Goal: Transaction & Acquisition: Purchase product/service

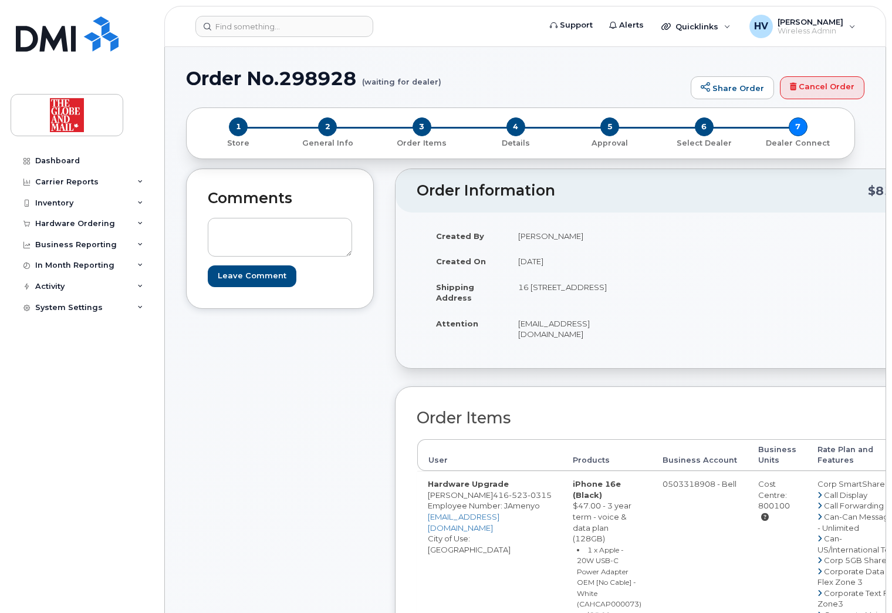
scroll to position [117, 0]
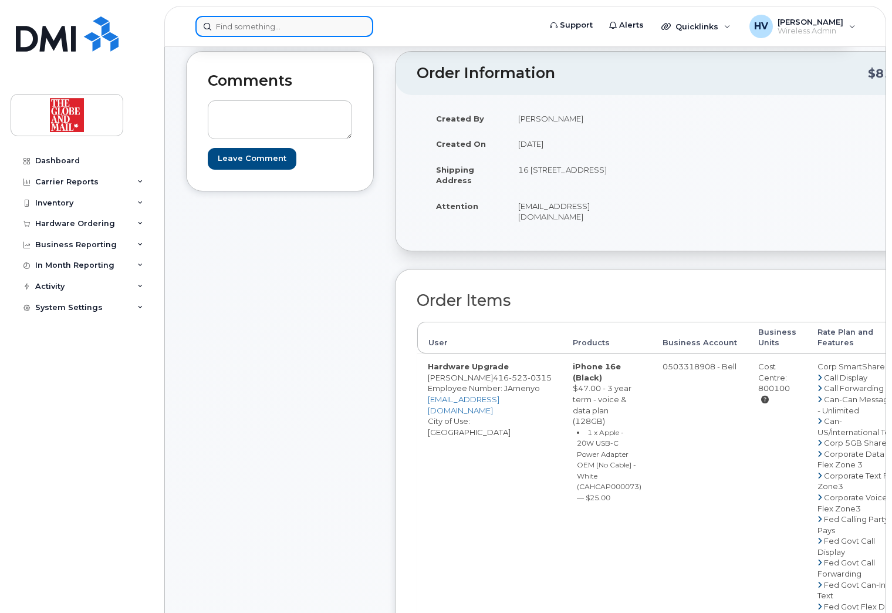
click at [249, 23] on input at bounding box center [284, 26] width 178 height 21
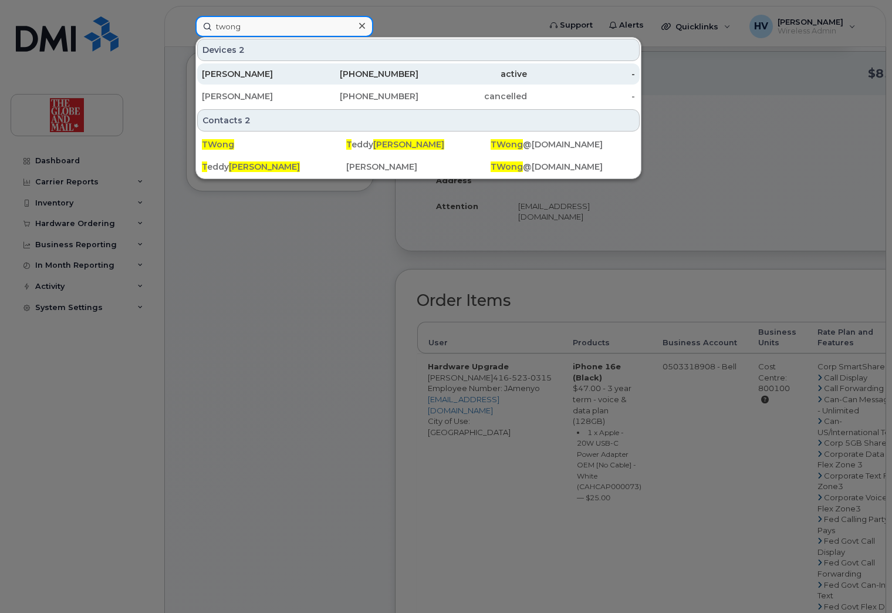
type input "twong"
click at [211, 75] on div "[PERSON_NAME]" at bounding box center [256, 74] width 109 height 12
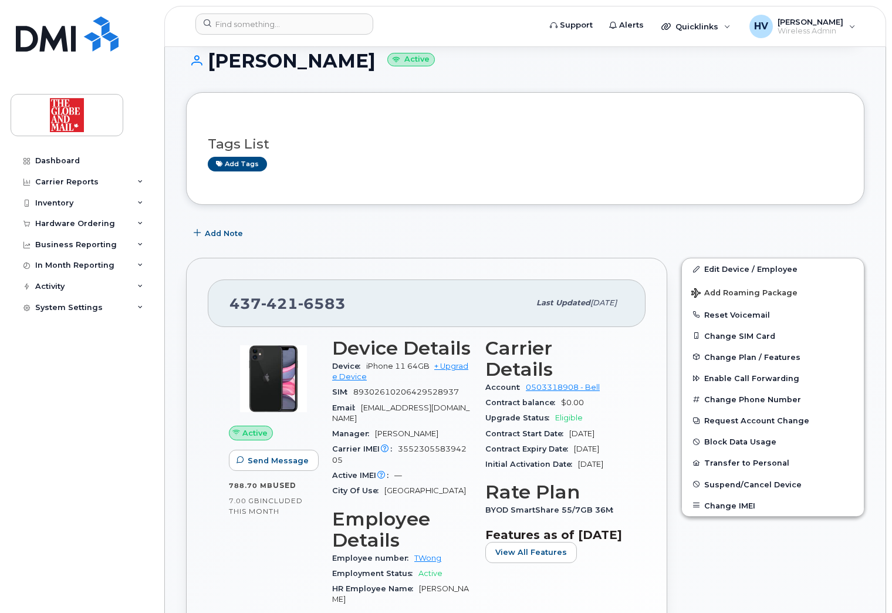
scroll to position [176, 0]
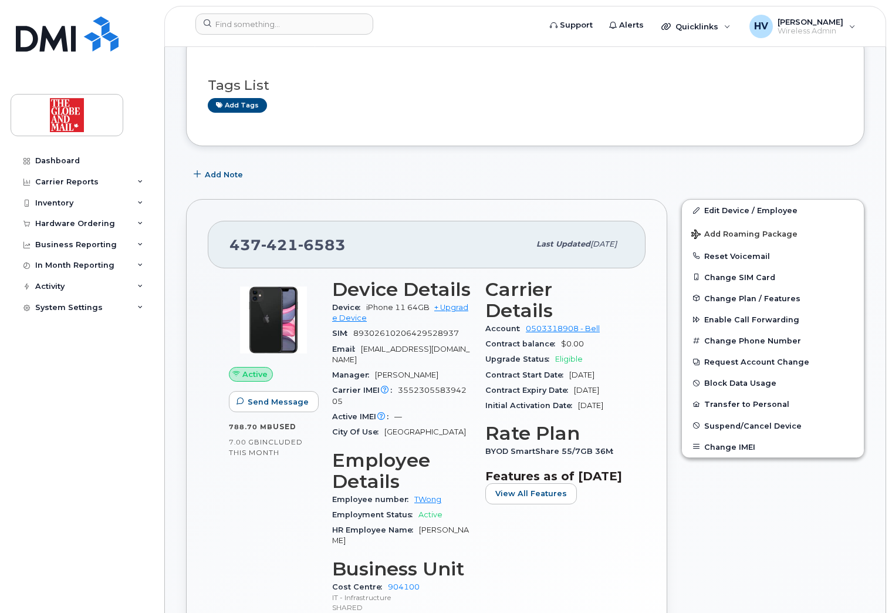
drag, startPoint x: 421, startPoint y: 488, endPoint x: 437, endPoint y: 498, distance: 19.2
click at [437, 507] on div "Employment Status Active" at bounding box center [401, 514] width 139 height 15
drag, startPoint x: 433, startPoint y: 487, endPoint x: 589, endPoint y: 540, distance: 165.3
click at [589, 540] on div "Carrier Details Account 0503318908 - Bell Contract balance $0.00 Upgrade Status…" at bounding box center [554, 452] width 153 height 360
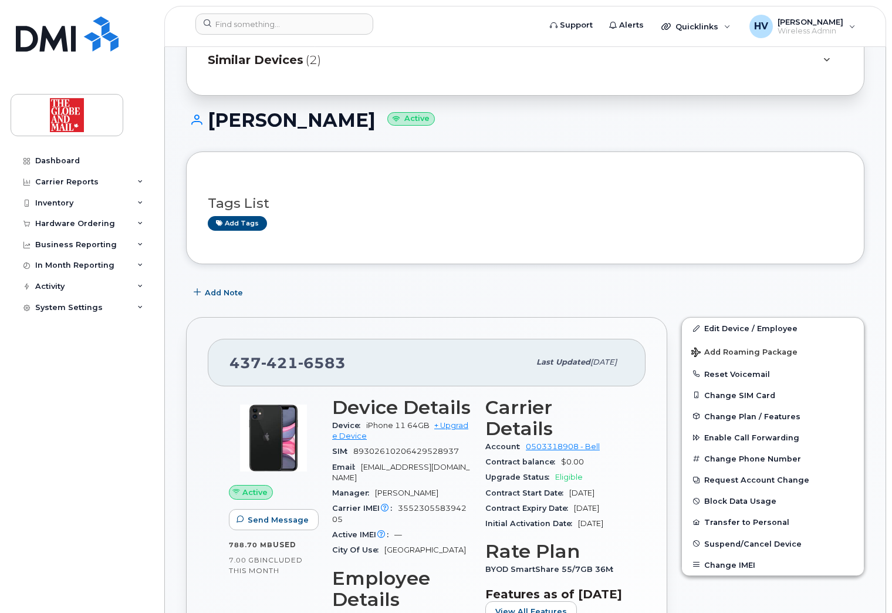
scroll to position [59, 0]
drag, startPoint x: 229, startPoint y: 361, endPoint x: 343, endPoint y: 357, distance: 113.3
click at [343, 357] on span "437 421 6583" at bounding box center [287, 362] width 116 height 18
copy span "437 421 6583"
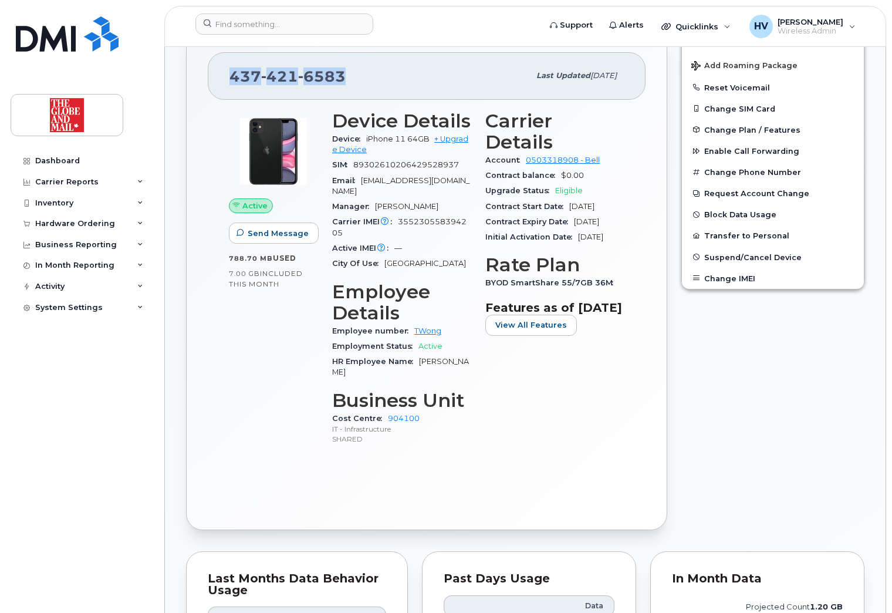
scroll to position [235, 0]
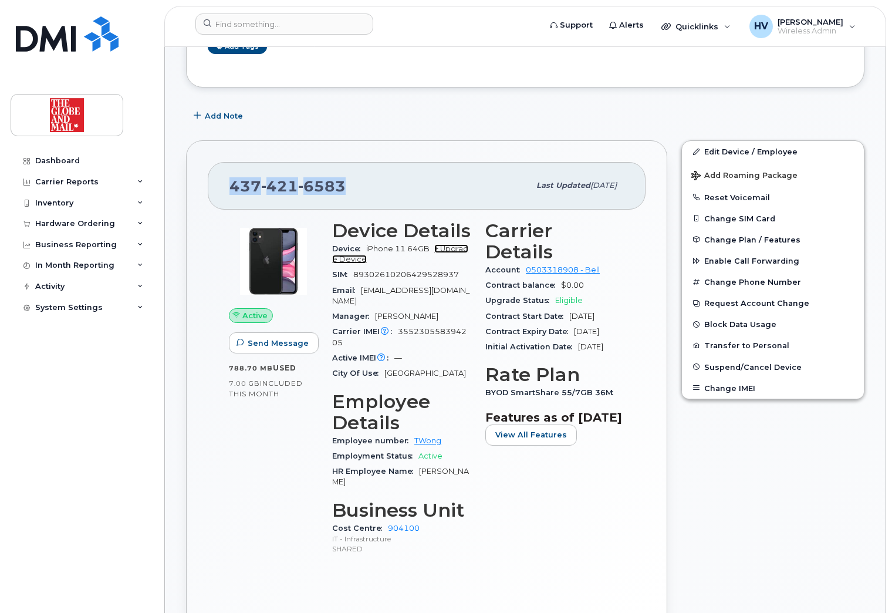
click at [451, 245] on link "+ Upgrade Device" at bounding box center [400, 253] width 136 height 19
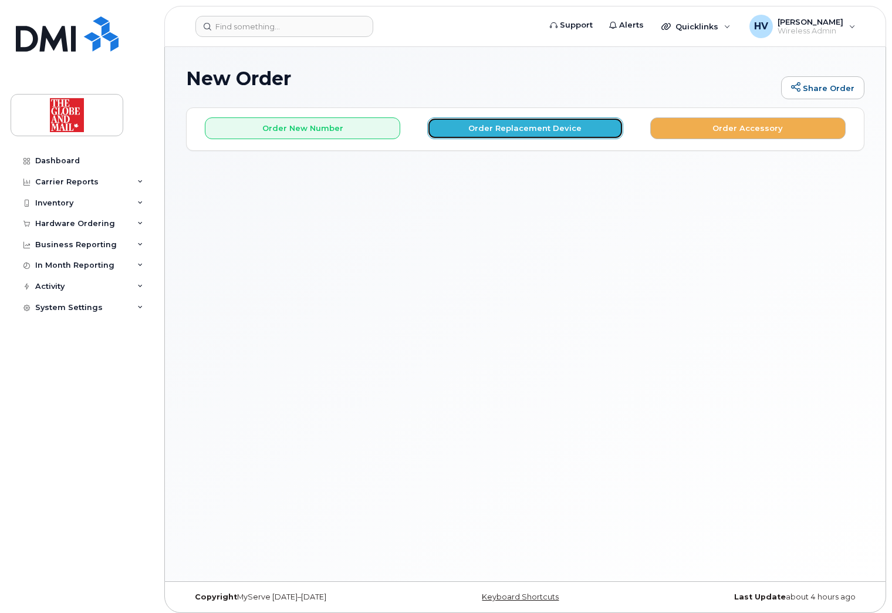
click at [532, 127] on button "Order Replacement Device" at bounding box center [524, 128] width 195 height 22
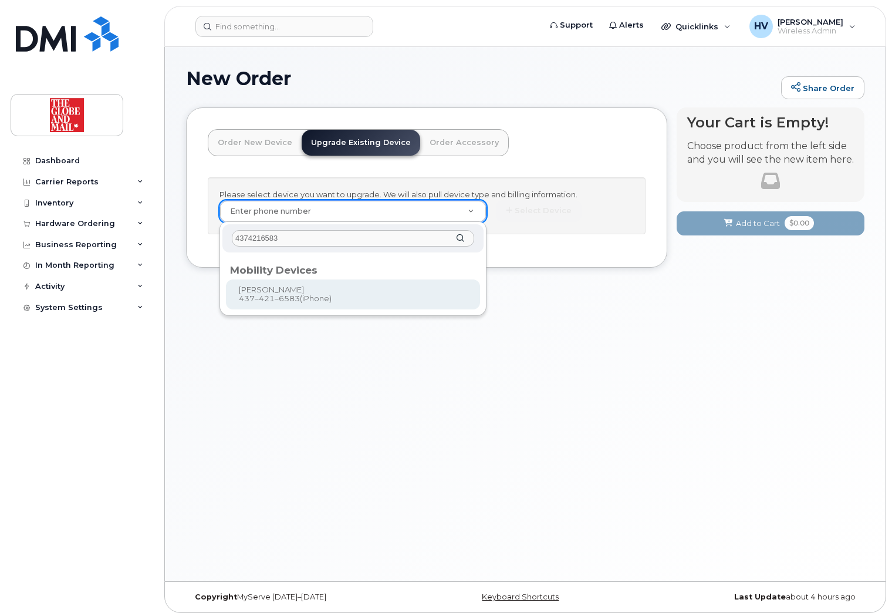
type input "4374216583"
type input "733713"
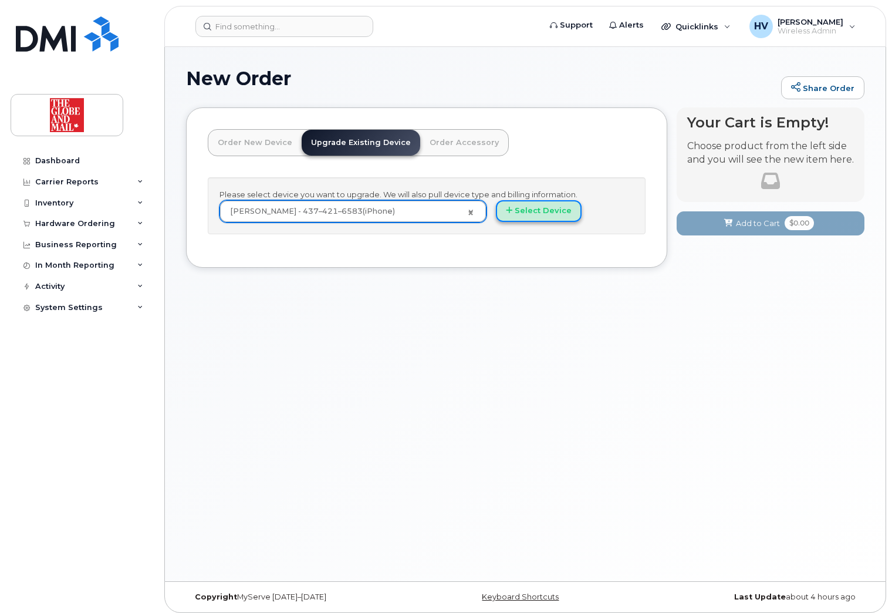
click at [545, 212] on button "Select Device" at bounding box center [539, 211] width 86 height 22
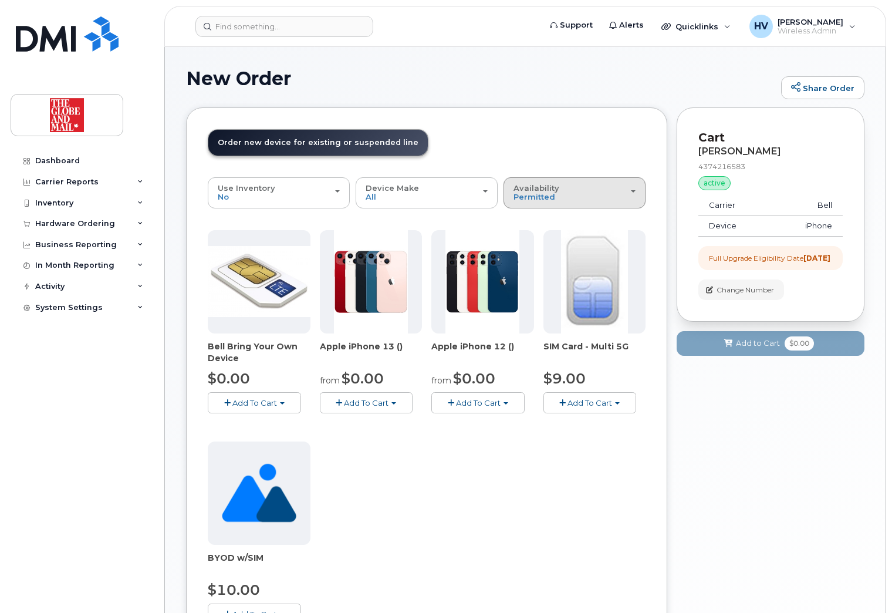
click at [634, 191] on span "button" at bounding box center [633, 191] width 5 height 2
click at [537, 238] on div "All" at bounding box center [574, 239] width 136 height 14
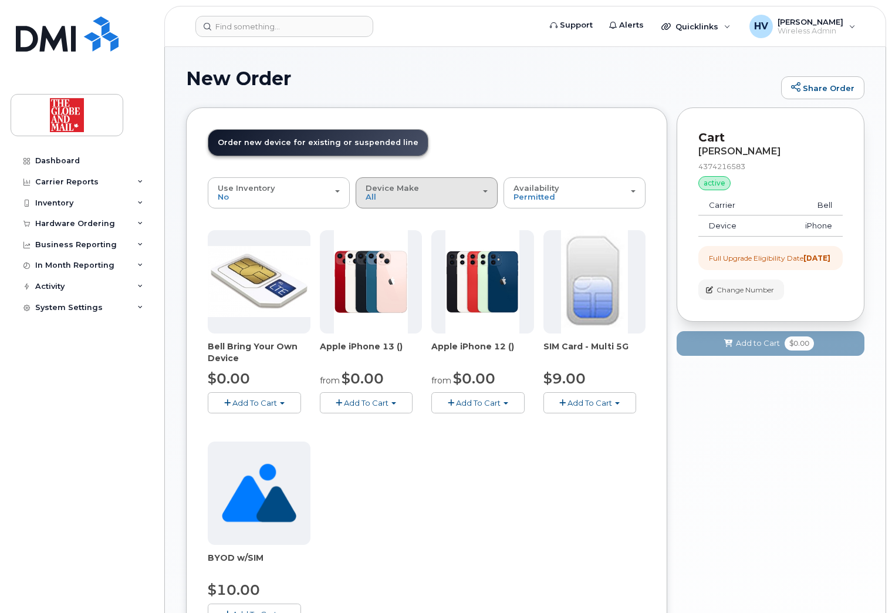
click at [485, 191] on span "button" at bounding box center [485, 191] width 5 height 2
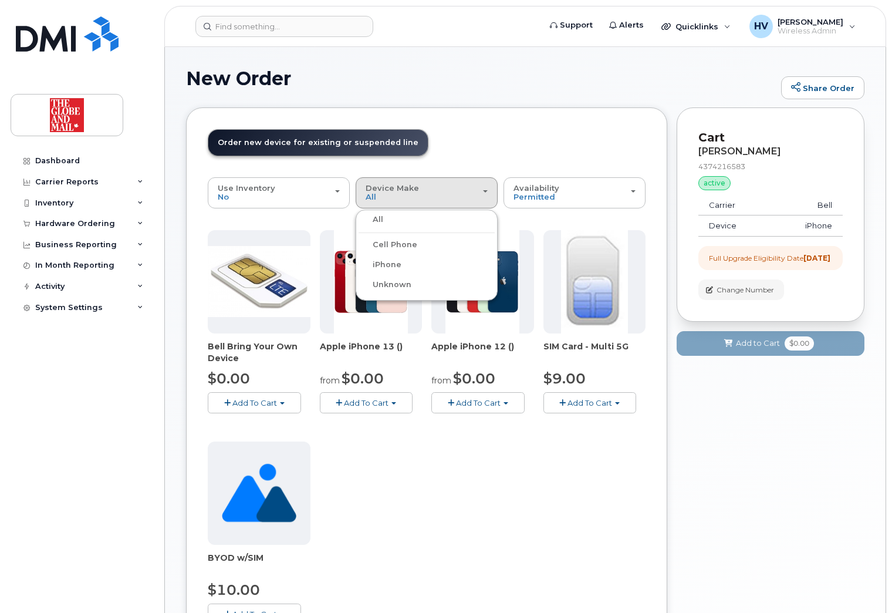
click at [400, 265] on label "iPhone" at bounding box center [380, 265] width 43 height 14
click at [0, 0] on input "iPhone" at bounding box center [0, 0] width 0 height 0
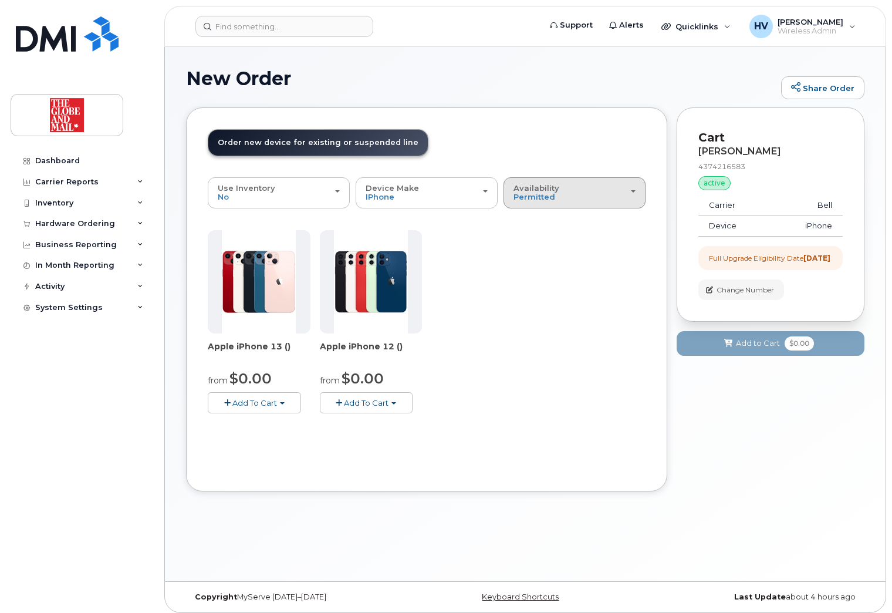
click at [636, 192] on button "Availability Permitted All" at bounding box center [575, 192] width 142 height 31
click at [529, 238] on label "All" at bounding box center [518, 239] width 25 height 14
click at [0, 0] on input "All" at bounding box center [0, 0] width 0 height 0
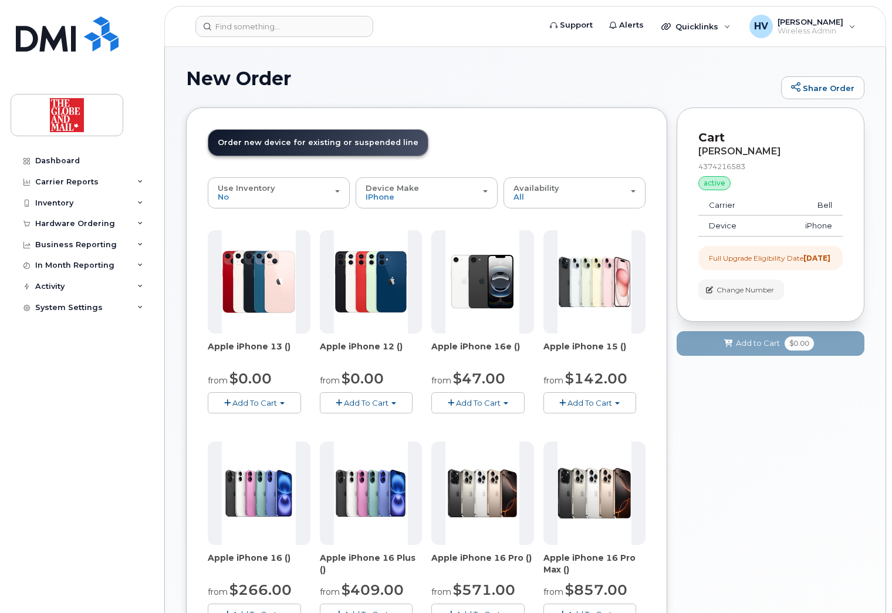
scroll to position [59, 0]
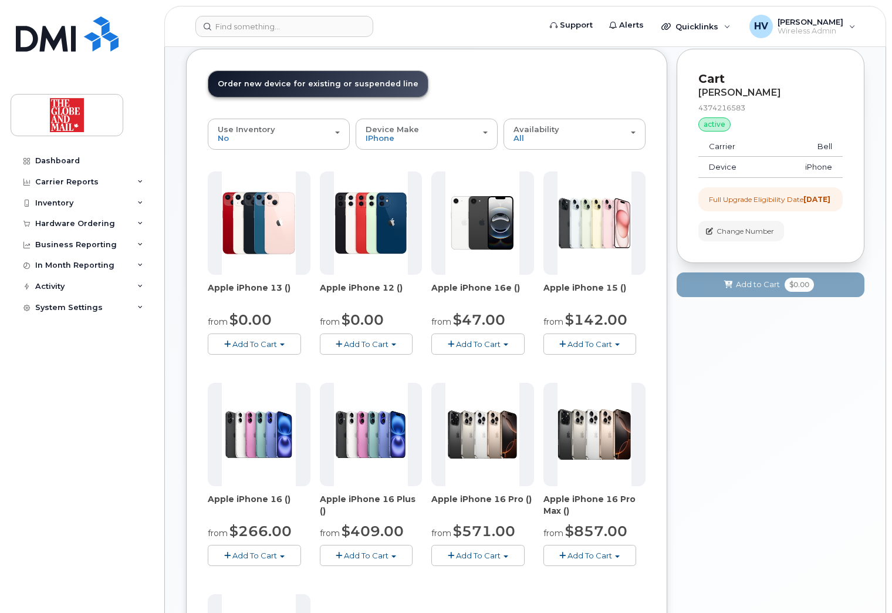
click at [477, 340] on span "Add To Cart" at bounding box center [478, 343] width 45 height 9
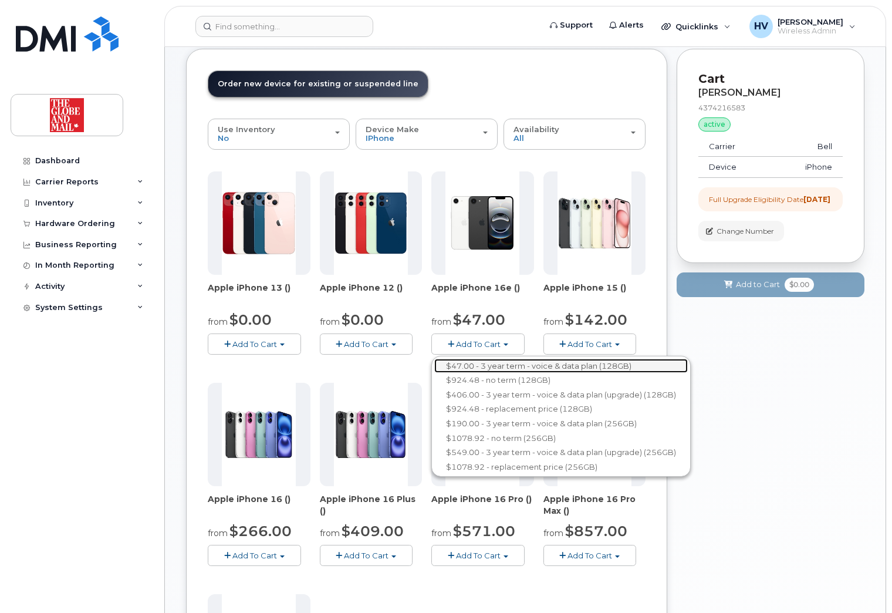
click at [488, 366] on link "$47.00 - 3 year term - voice & data plan (128GB)" at bounding box center [561, 366] width 254 height 15
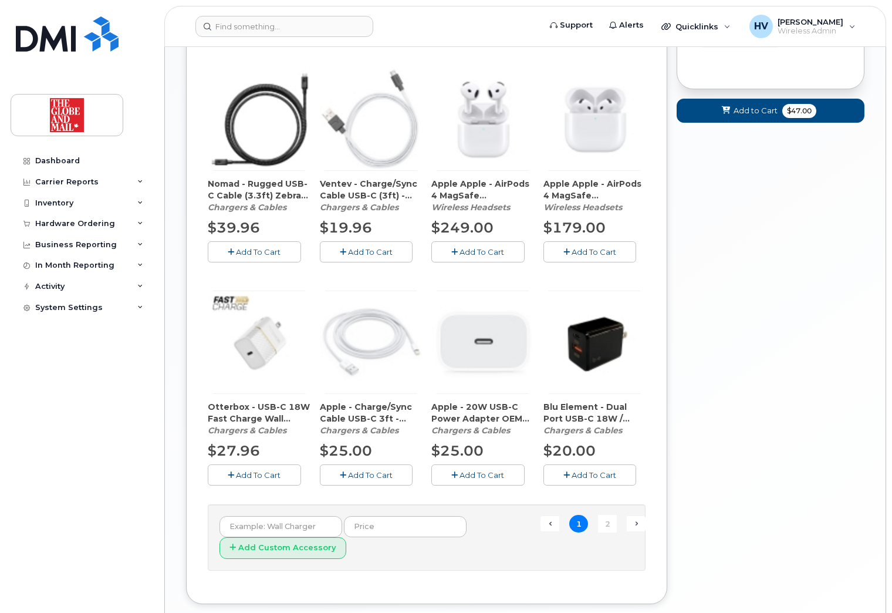
scroll to position [646, 0]
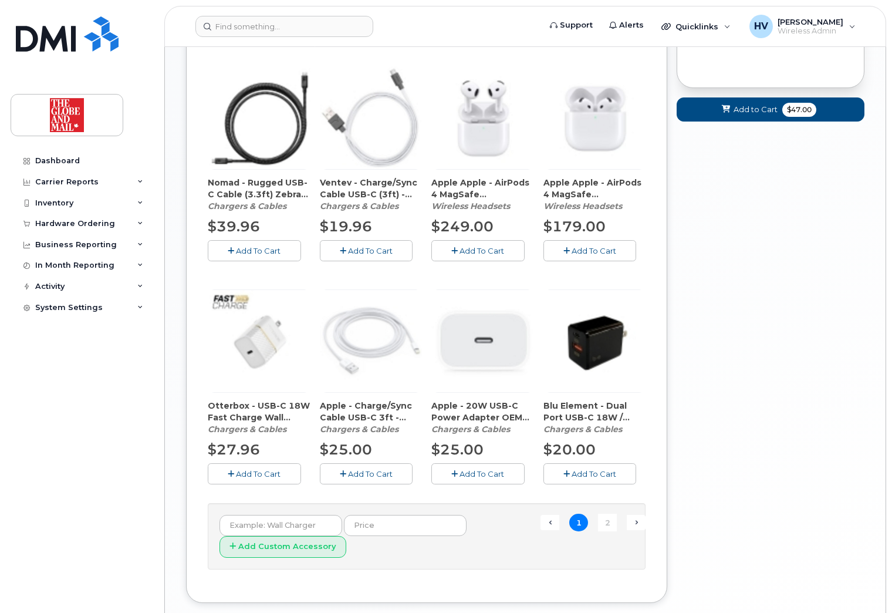
click at [471, 468] on button "Add To Cart" at bounding box center [477, 473] width 93 height 21
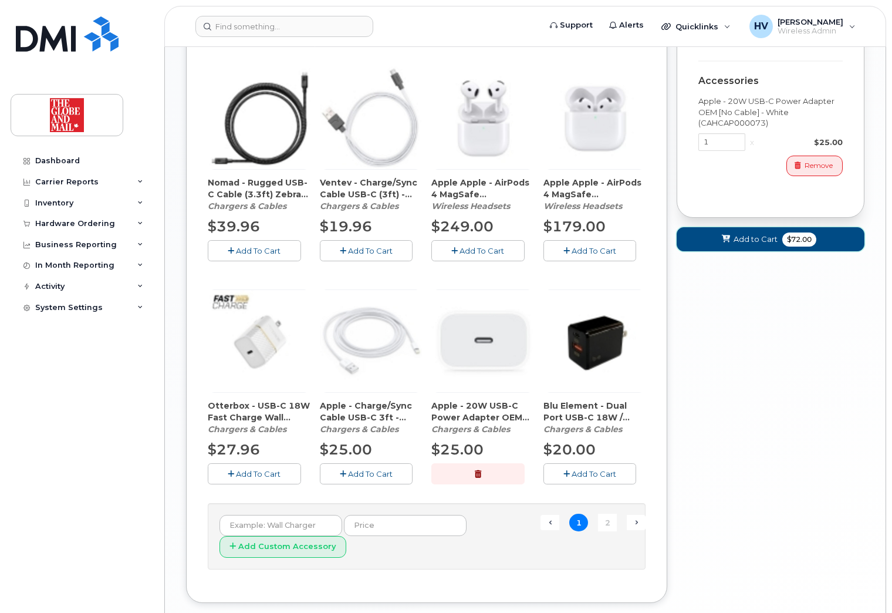
click at [748, 245] on span "Add to Cart" at bounding box center [756, 239] width 44 height 11
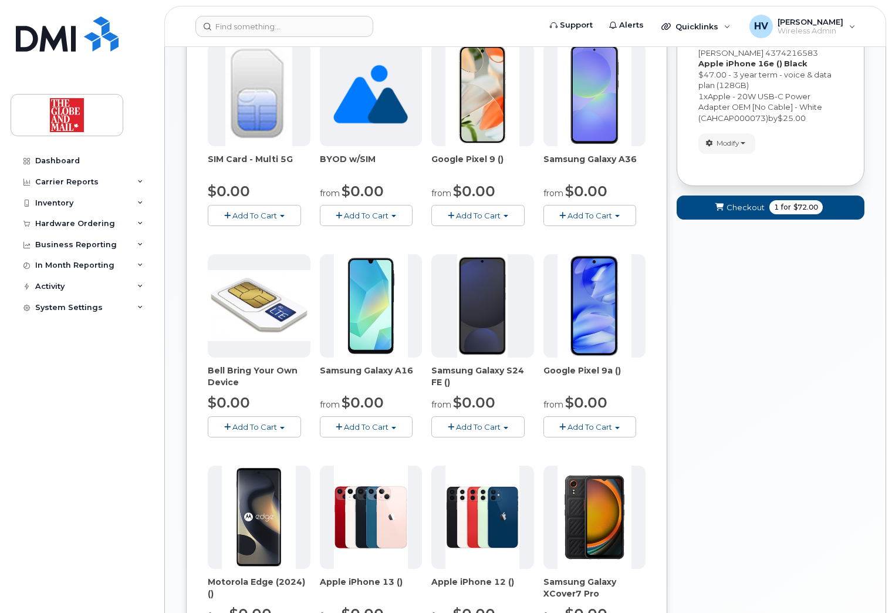
scroll to position [121, 0]
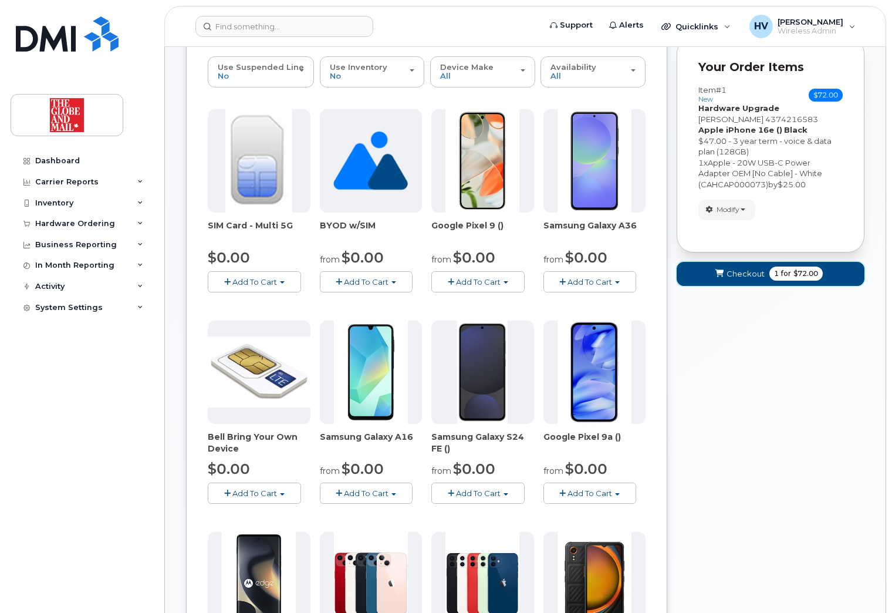
click at [740, 276] on span "Checkout" at bounding box center [746, 273] width 38 height 11
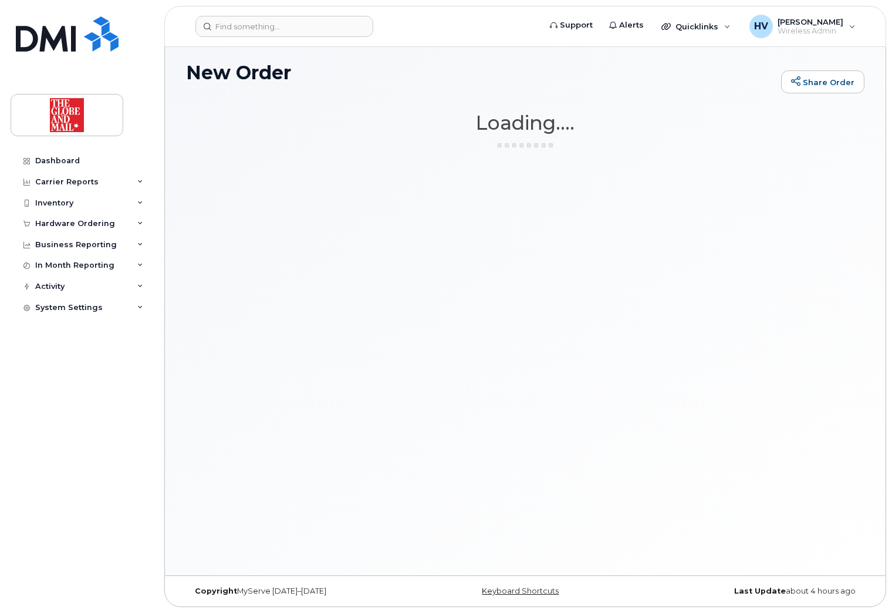
scroll to position [6, 0]
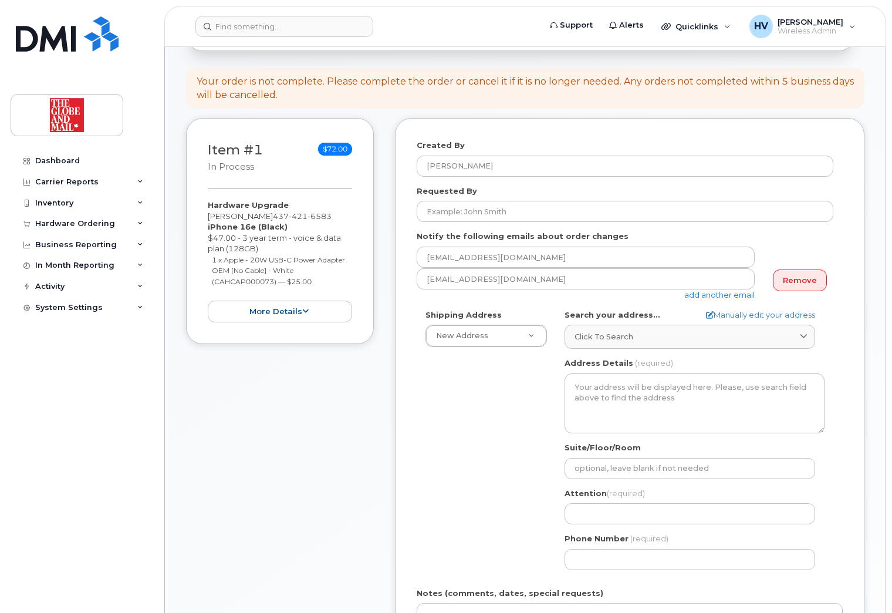
scroll to position [117, 0]
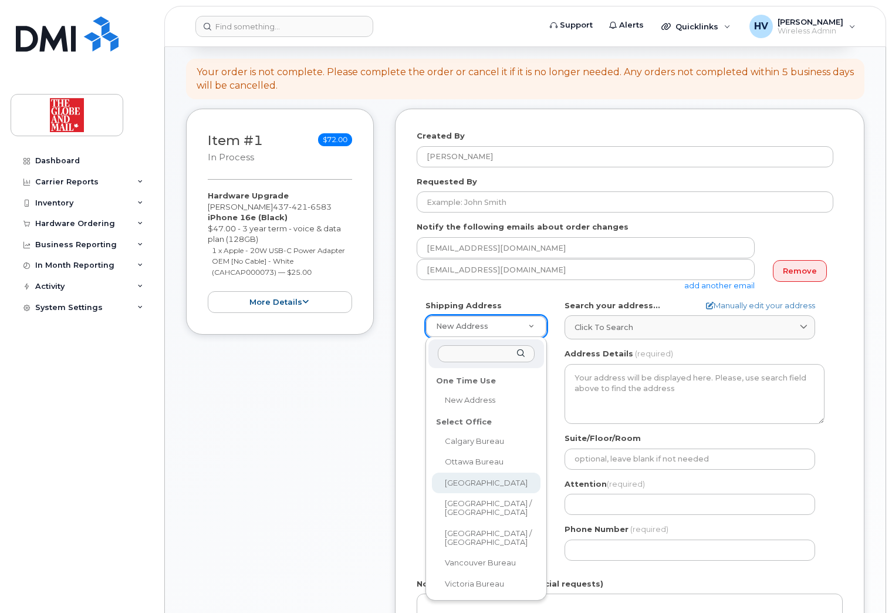
select select
type textarea "[STREET_ADDRESS]"
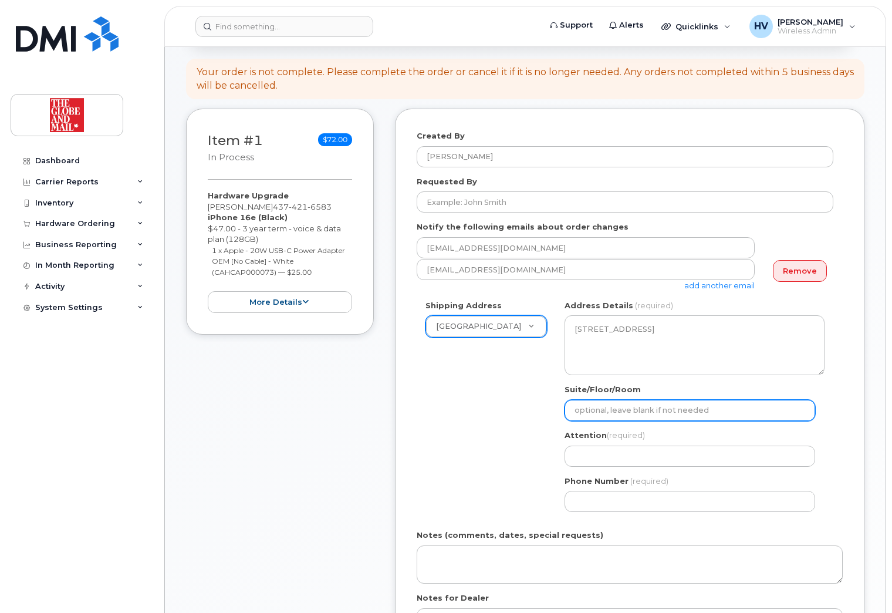
click at [649, 410] on input "Suite/Floor/Room" at bounding box center [690, 410] width 251 height 21
type input "16"
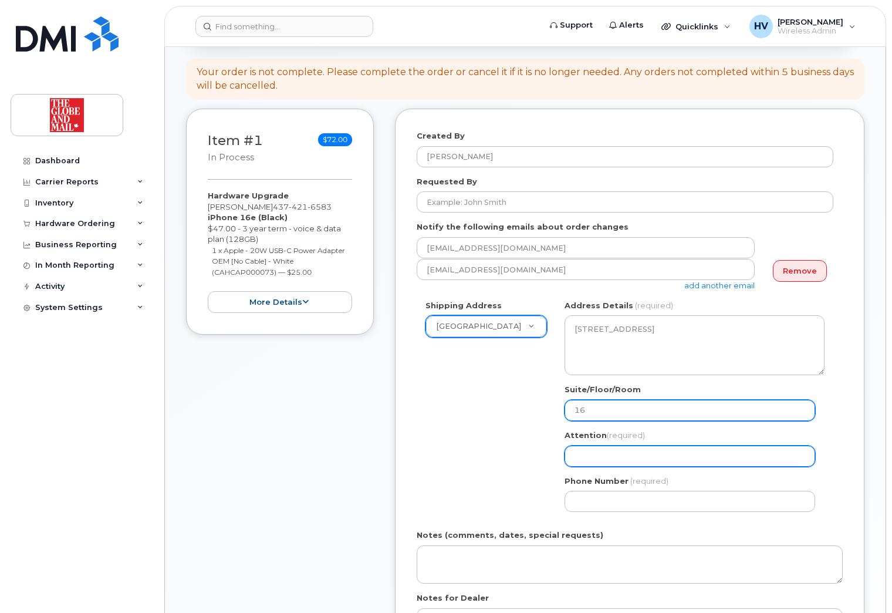
type input "[EMAIL_ADDRESS][DOMAIN_NAME]"
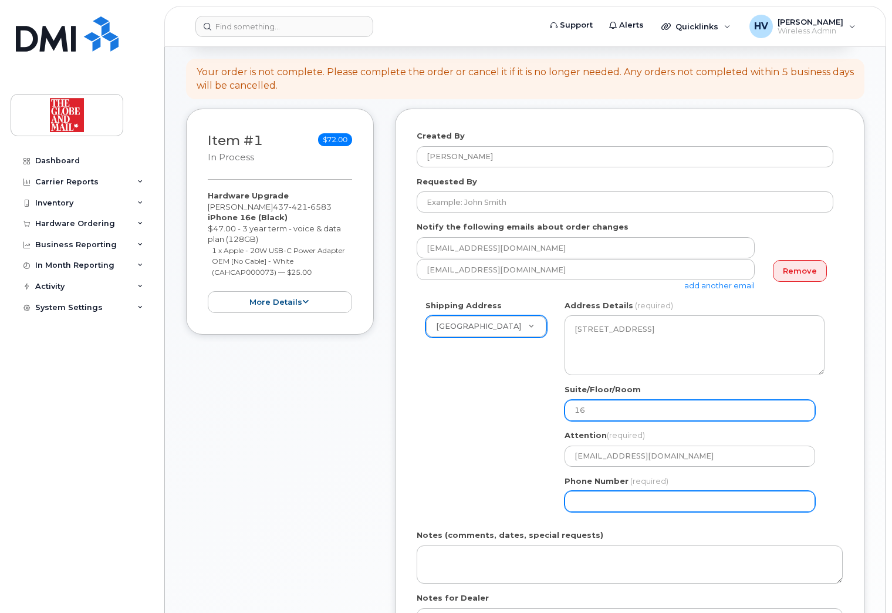
type input "4164585297"
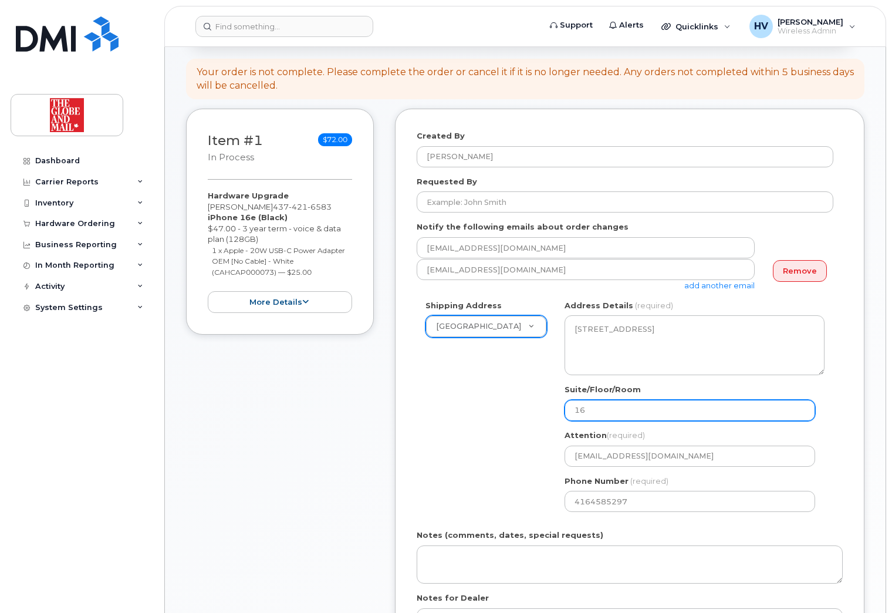
select select
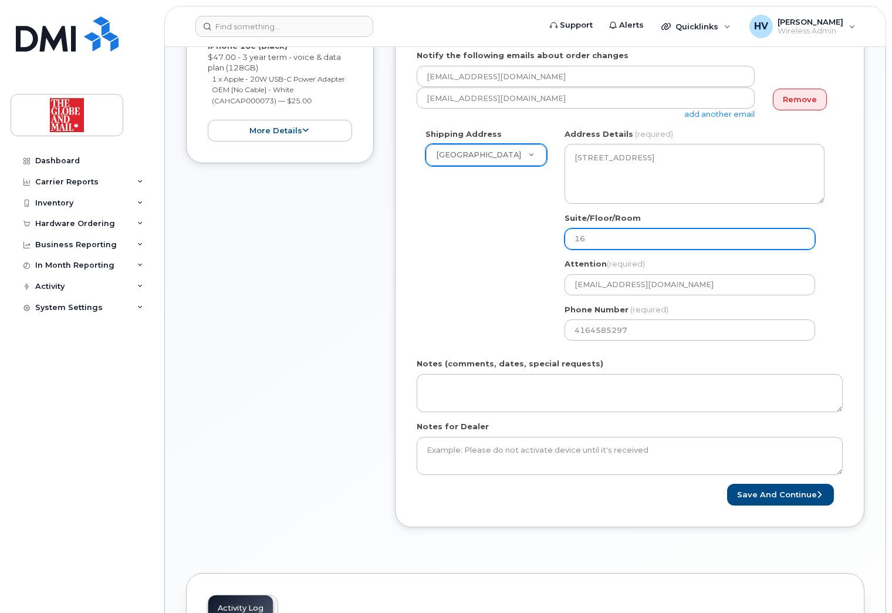
scroll to position [352, 0]
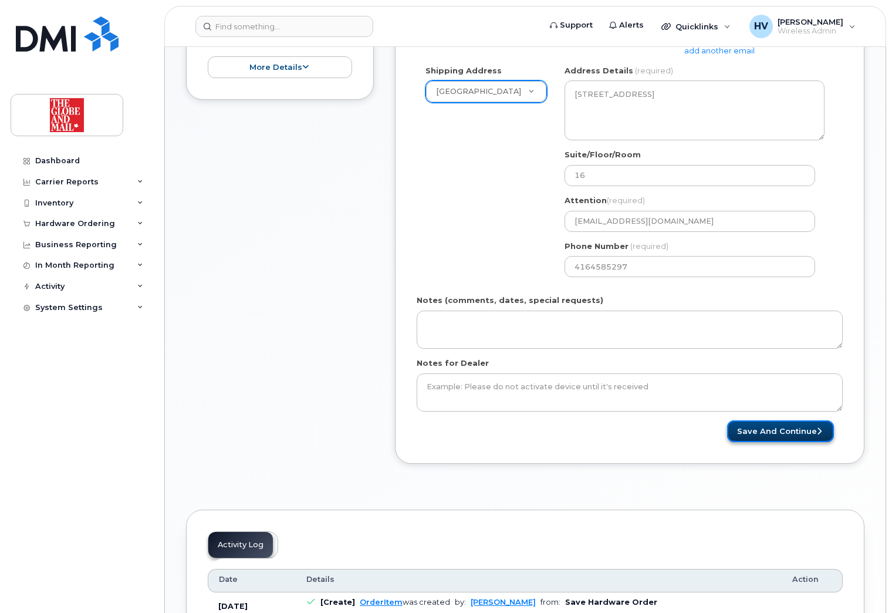
click at [756, 428] on button "Save and Continue" at bounding box center [780, 431] width 107 height 22
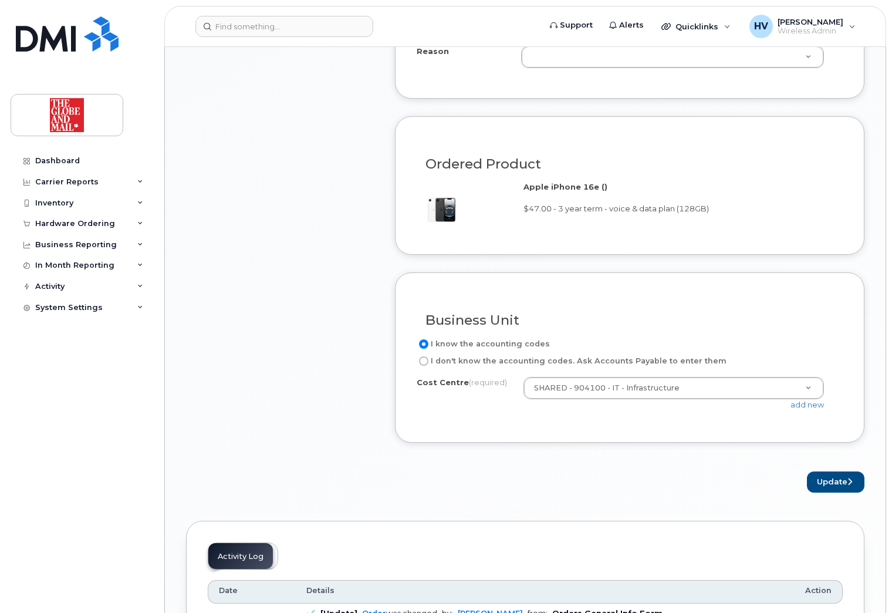
scroll to position [822, 0]
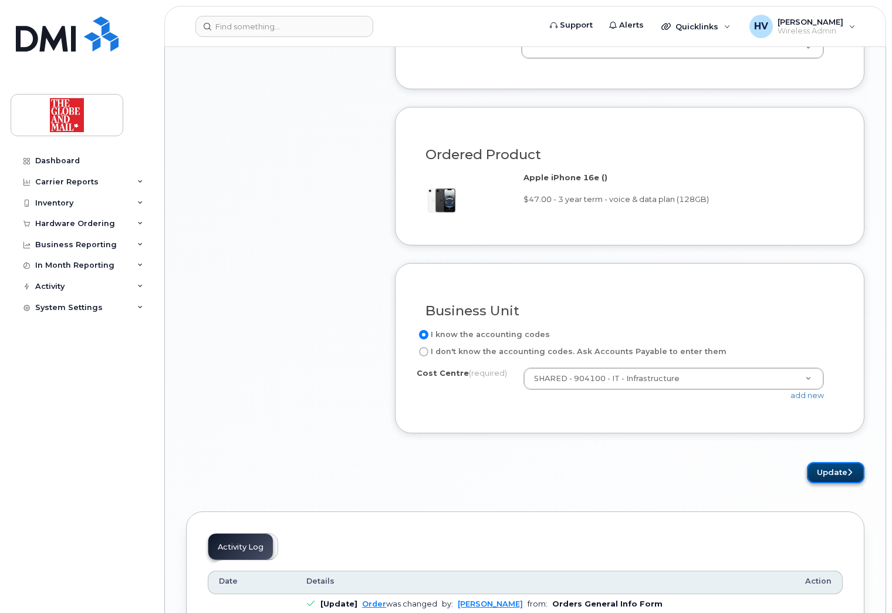
click at [826, 473] on button "Update" at bounding box center [836, 473] width 58 height 22
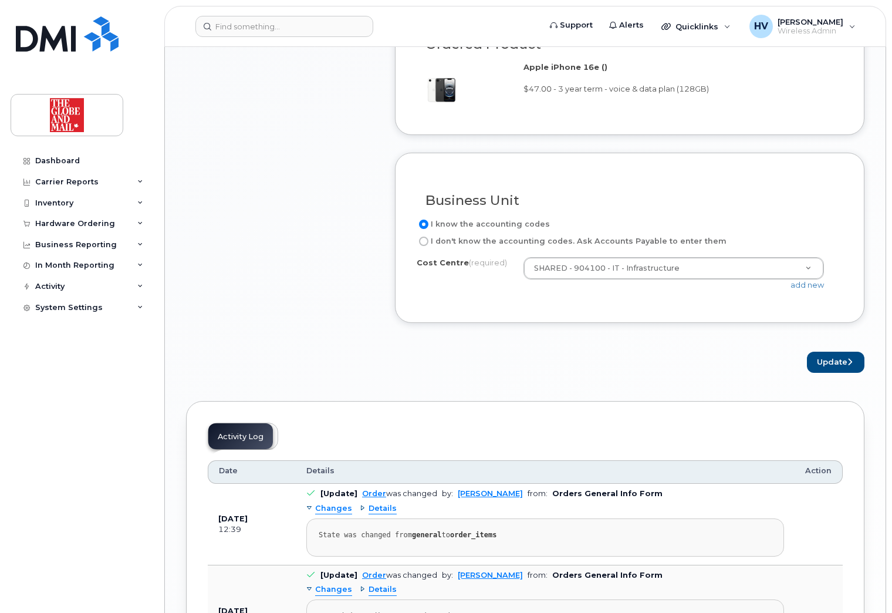
scroll to position [939, 0]
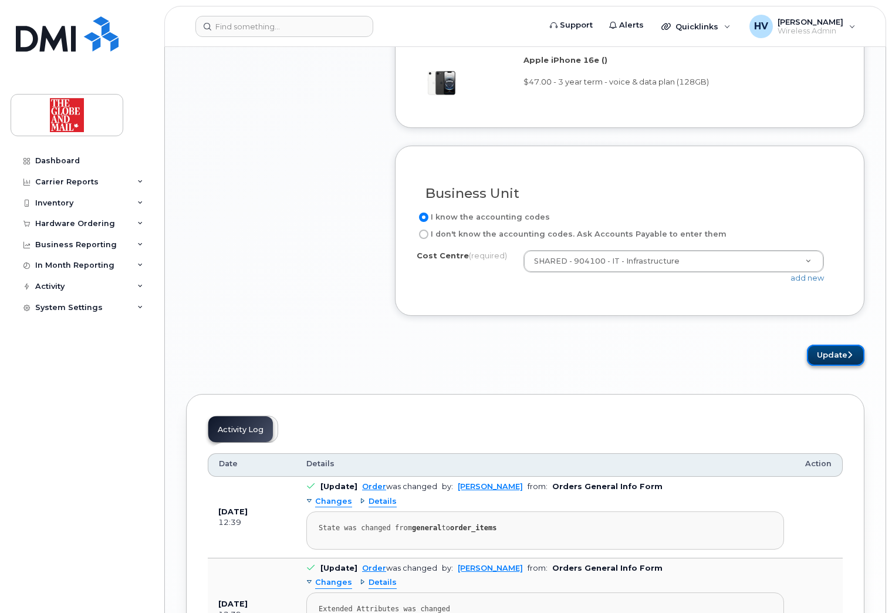
click at [828, 356] on button "Update" at bounding box center [836, 355] width 58 height 22
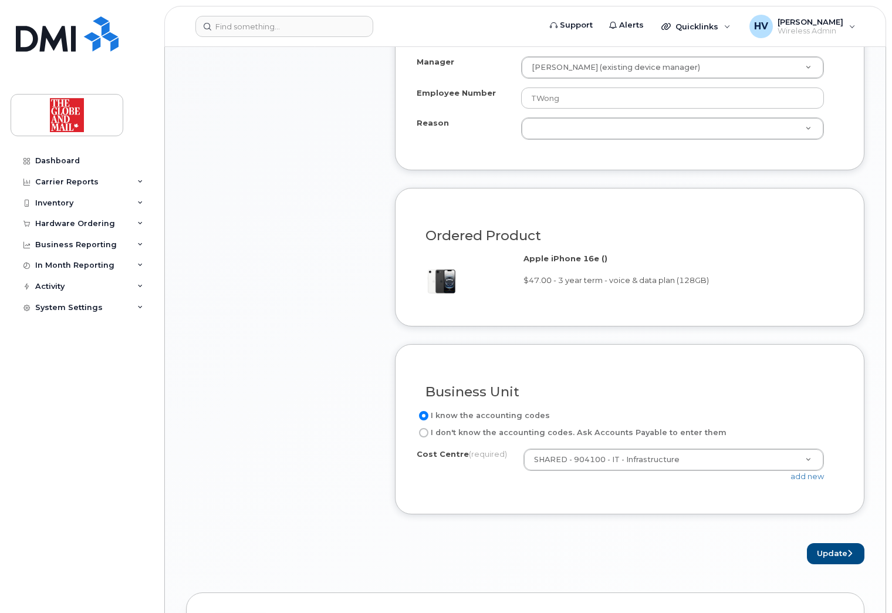
scroll to position [623, 0]
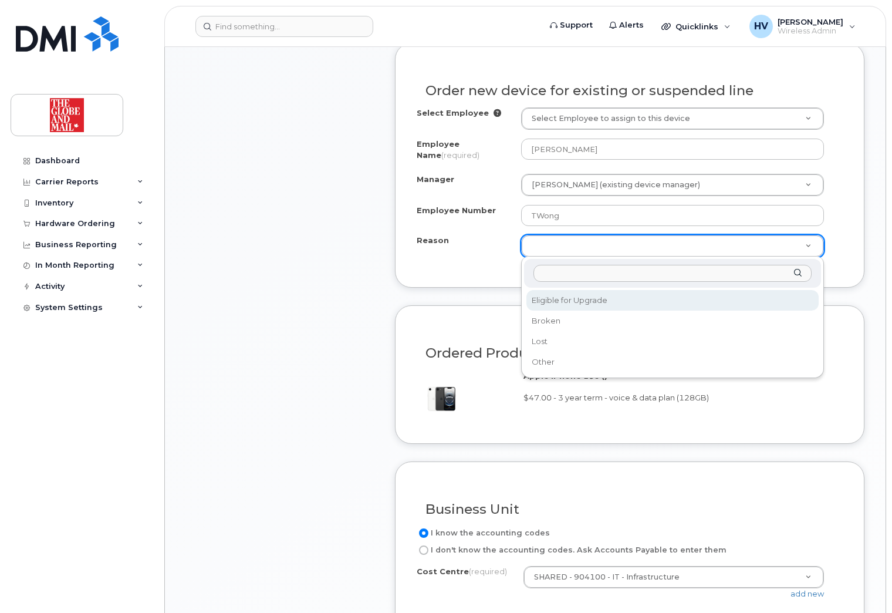
select select "eligible_for_upgrade"
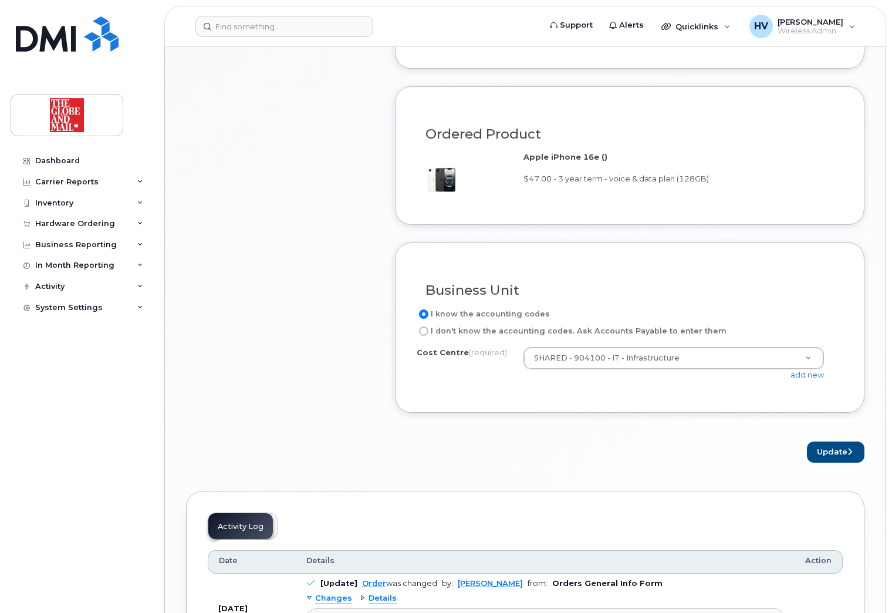
scroll to position [975, 0]
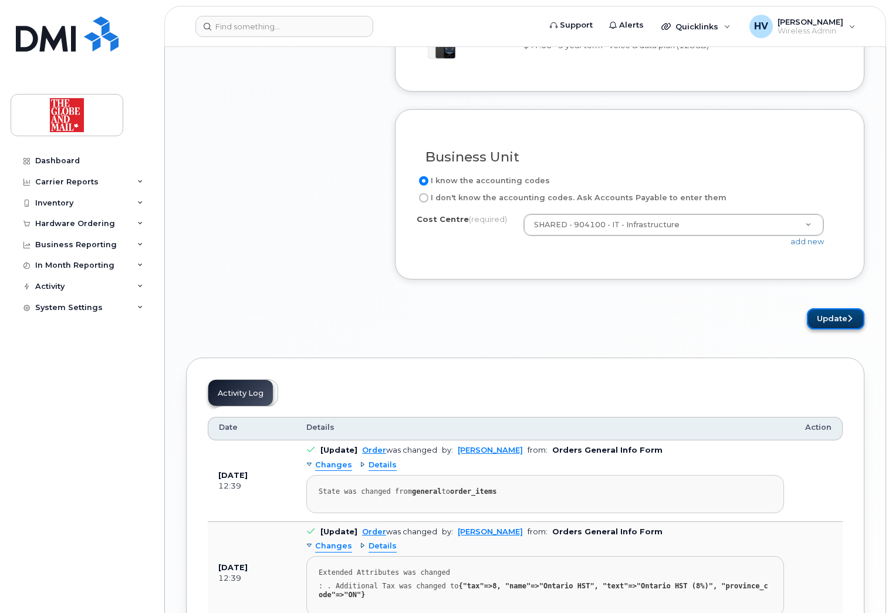
click at [832, 314] on button "Update" at bounding box center [836, 319] width 58 height 22
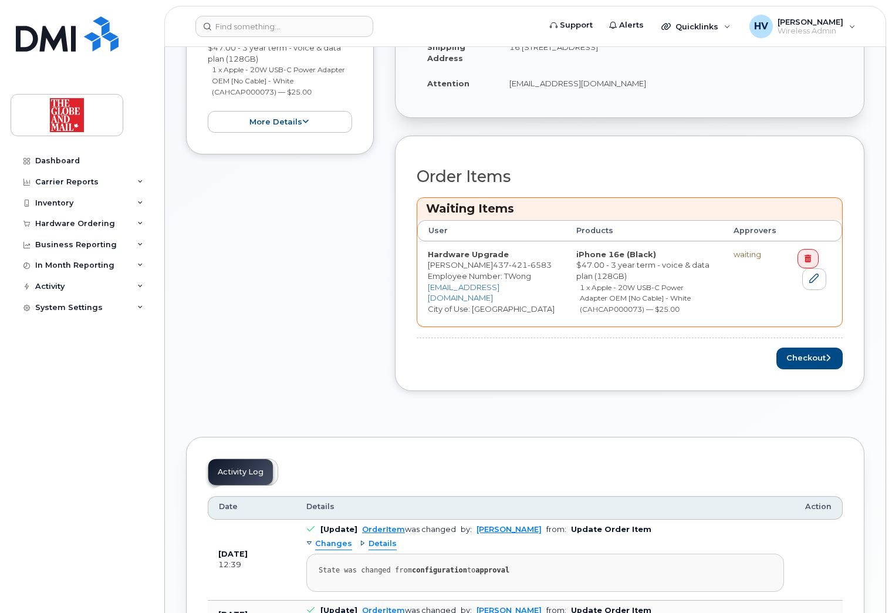
scroll to position [352, 0]
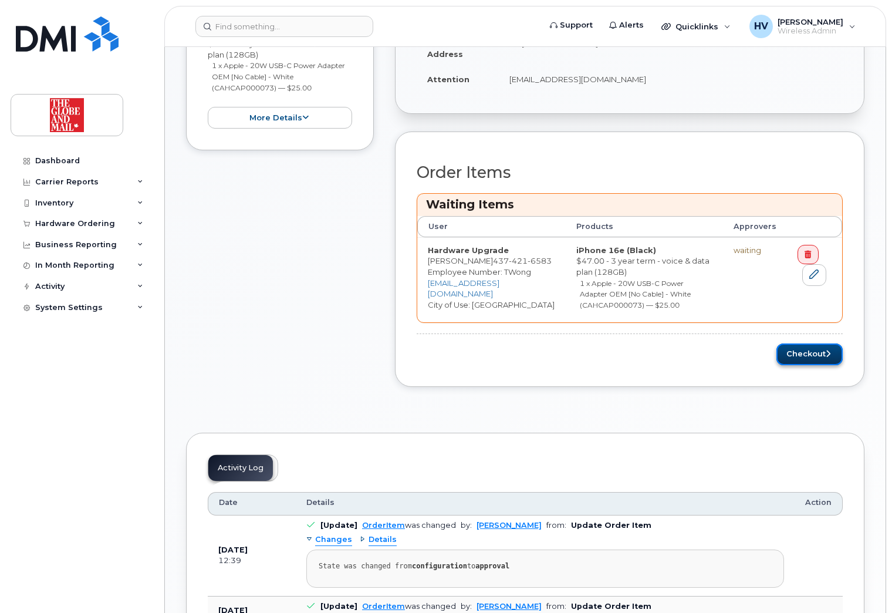
click at [791, 352] on button "Checkout" at bounding box center [809, 354] width 66 height 22
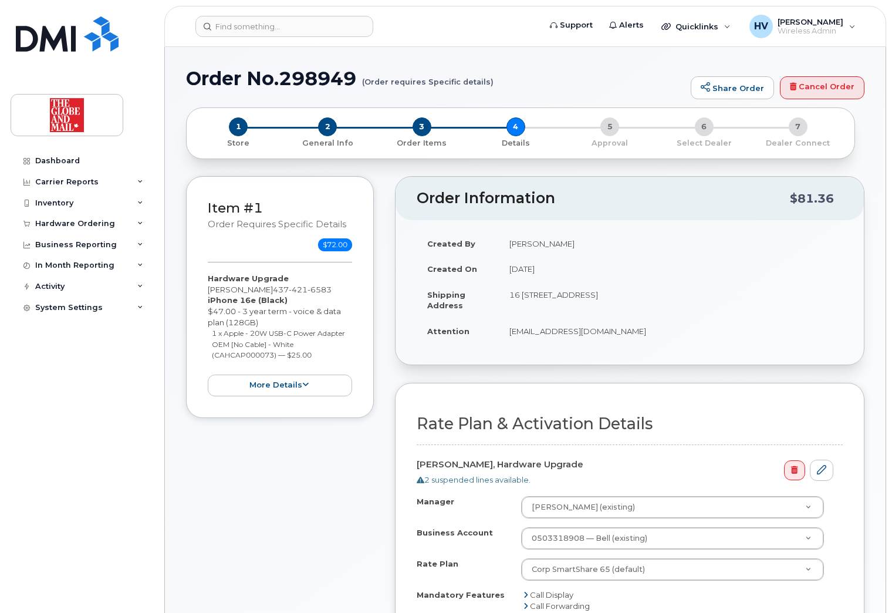
select select
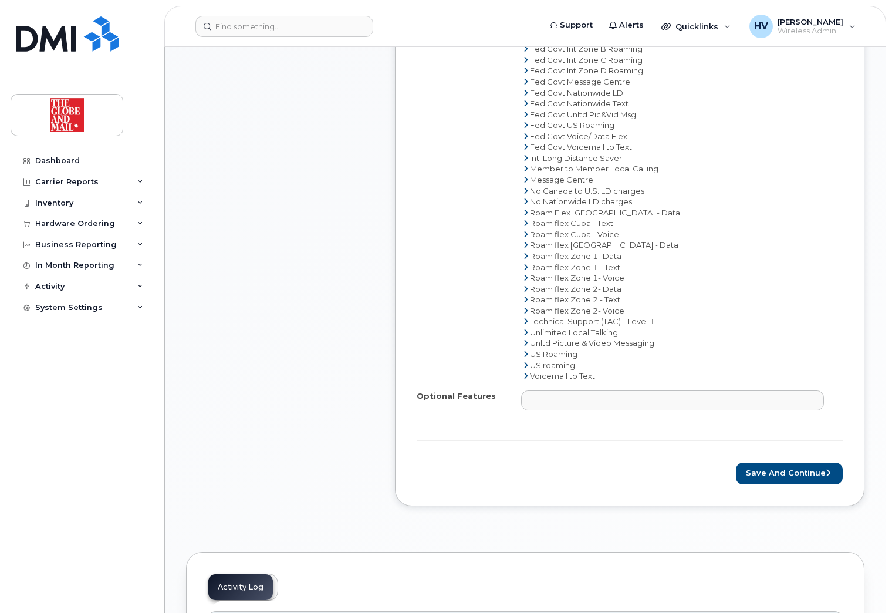
scroll to position [763, 0]
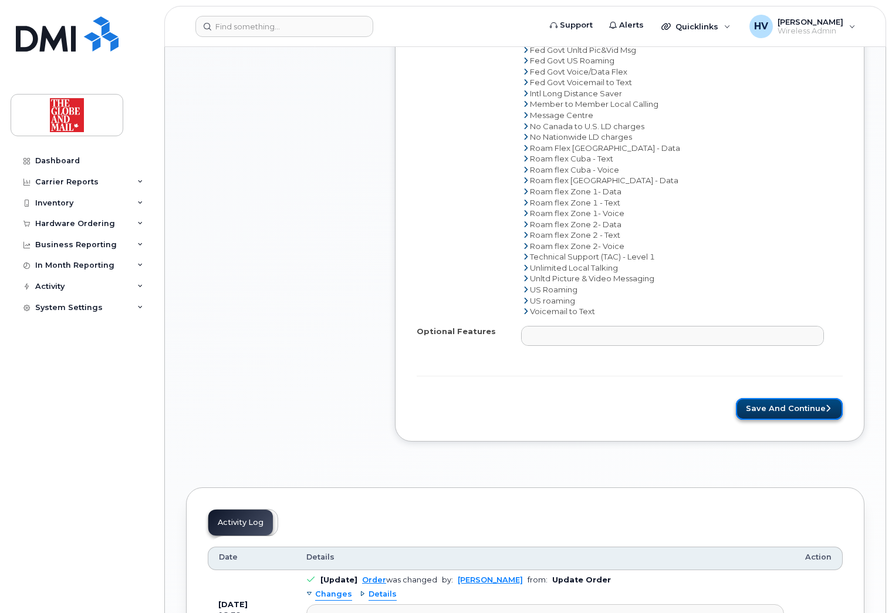
click at [771, 408] on button "Save and Continue" at bounding box center [789, 409] width 107 height 22
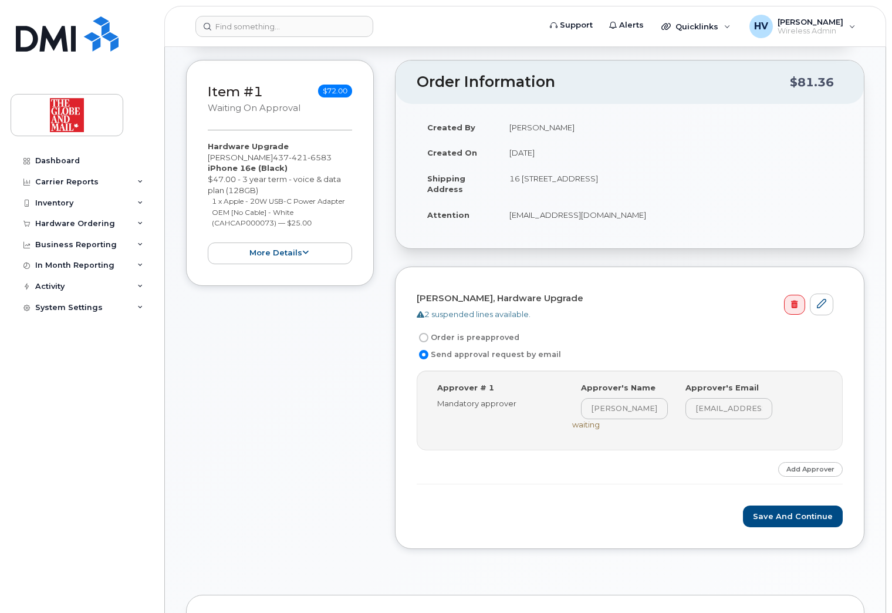
scroll to position [117, 0]
click at [437, 337] on label "Order is preapproved" at bounding box center [468, 336] width 103 height 14
click at [428, 337] on input "Order is preapproved" at bounding box center [423, 336] width 9 height 9
radio input "true"
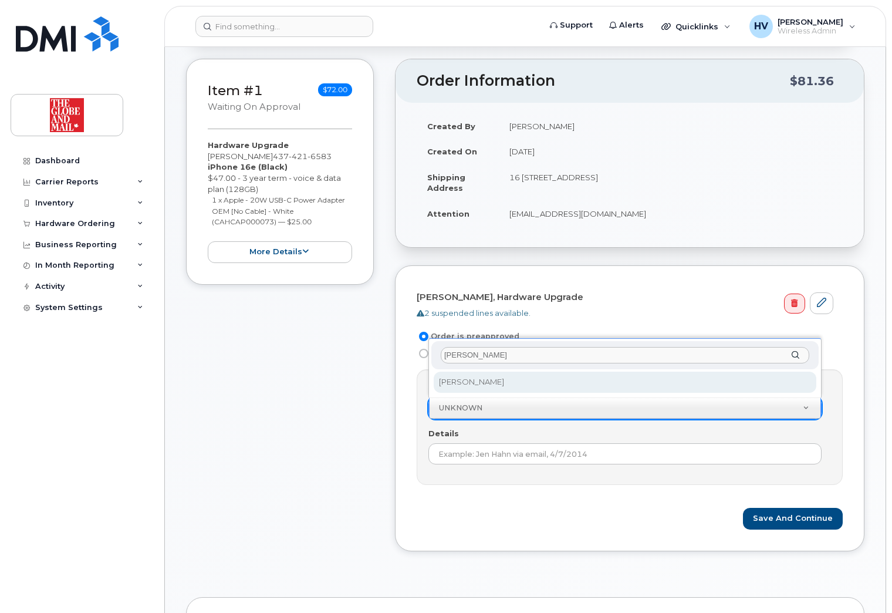
type input "[PERSON_NAME]"
select select "90381"
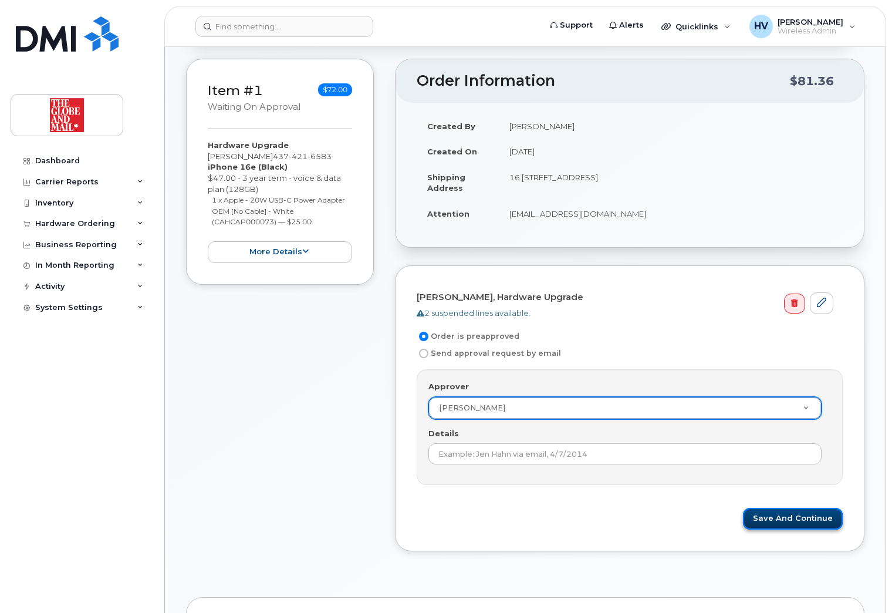
click at [788, 516] on button "Save and Continue" at bounding box center [793, 519] width 100 height 22
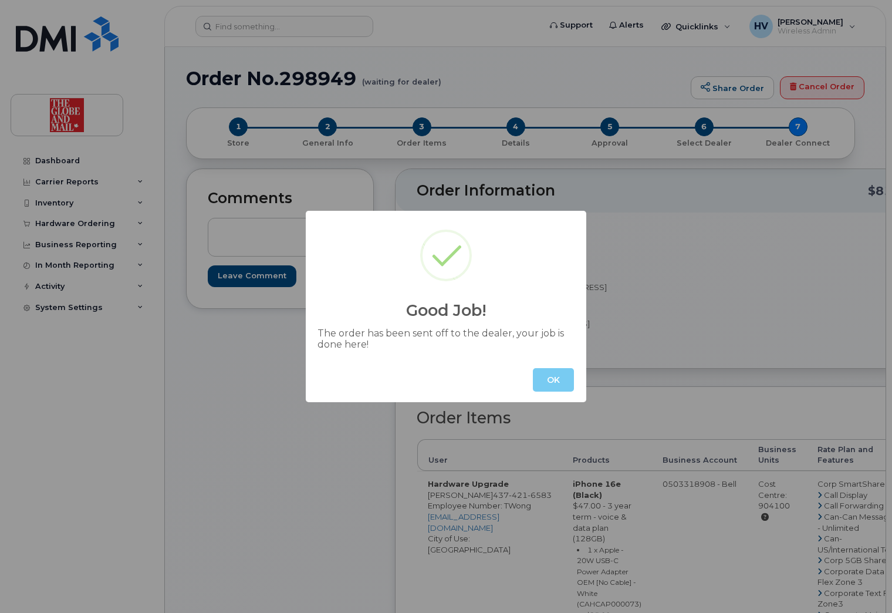
click at [562, 377] on button "OK" at bounding box center [553, 379] width 41 height 23
